Goal: Register for event/course

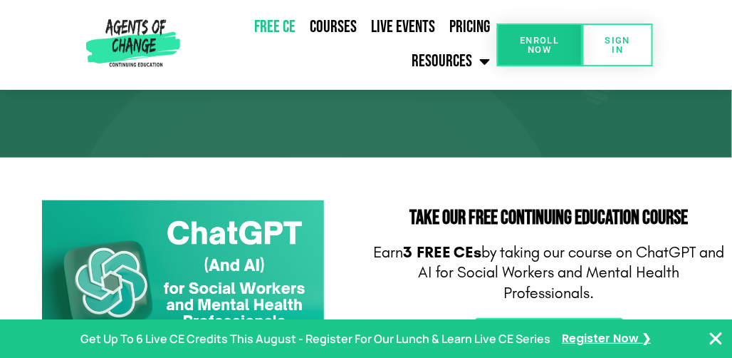
scroll to position [214, 0]
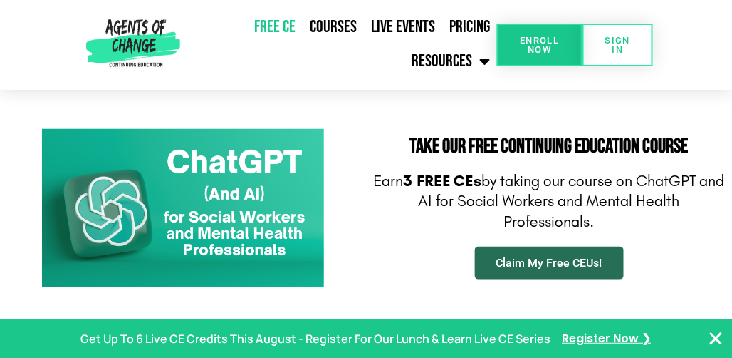
click at [571, 257] on span "Claim My Free CEUs!" at bounding box center [550, 262] width 106 height 11
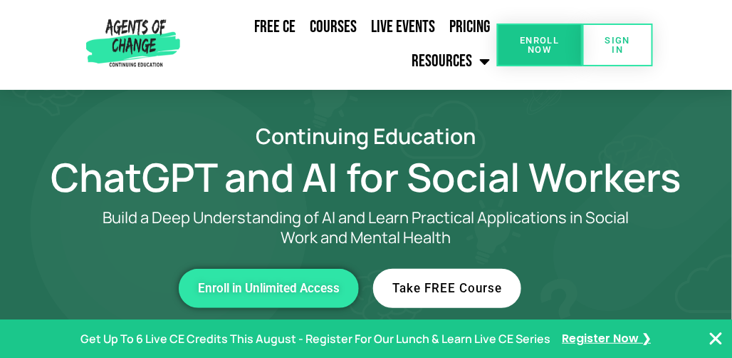
click at [457, 298] on link "Take FREE Course" at bounding box center [447, 288] width 148 height 39
